Goal: Transaction & Acquisition: Purchase product/service

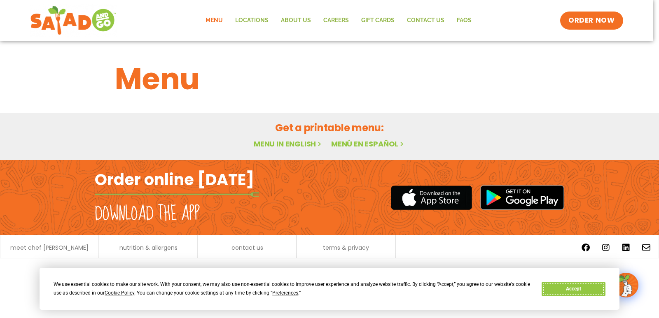
click at [597, 289] on button "Accept" at bounding box center [572, 289] width 63 height 14
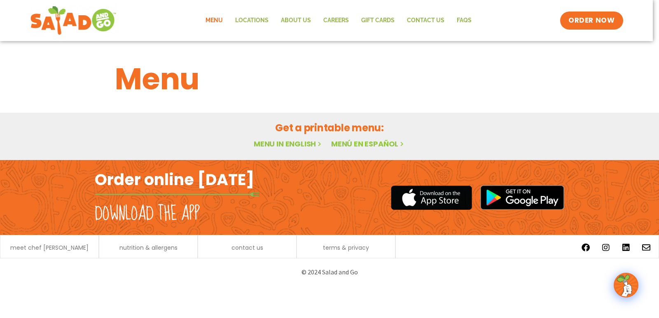
click at [291, 143] on link "Menu in English" at bounding box center [288, 144] width 69 height 10
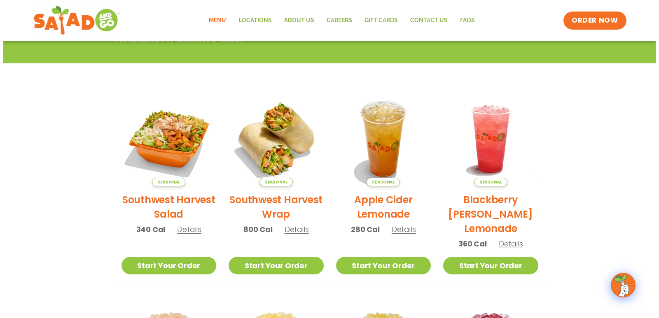
scroll to position [128, 0]
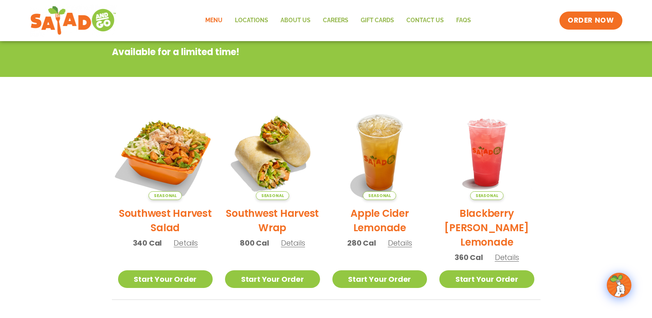
click at [175, 144] on img at bounding box center [165, 153] width 112 height 112
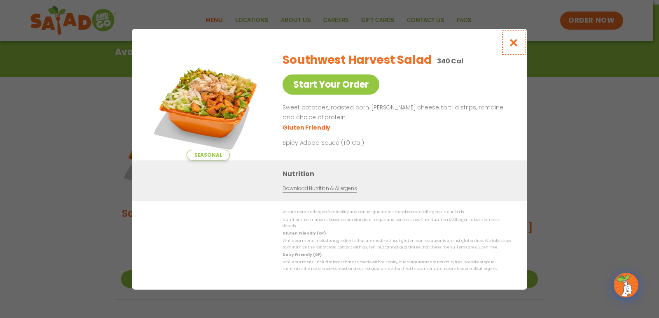
click at [515, 47] on icon "Close modal" at bounding box center [513, 42] width 10 height 9
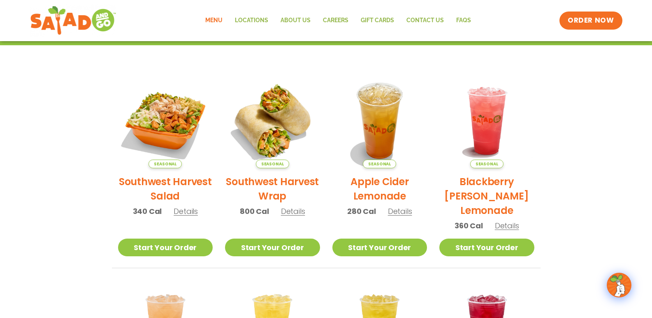
scroll to position [173, 0]
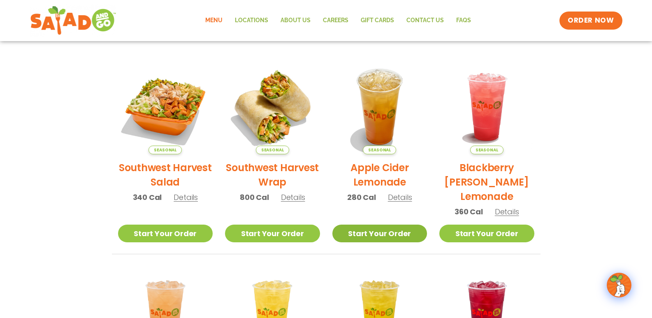
click at [374, 235] on link "Start Your Order" at bounding box center [380, 234] width 95 height 18
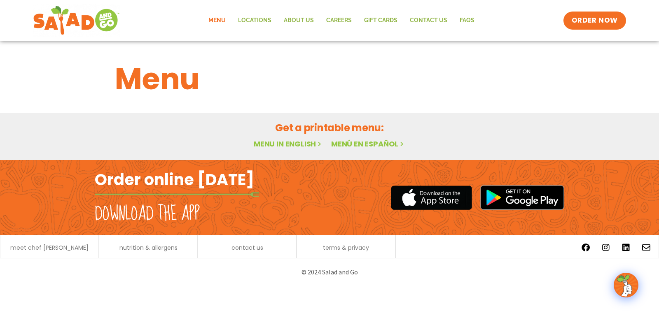
click at [280, 143] on link "Menu in English" at bounding box center [288, 144] width 69 height 10
